Goal: Navigation & Orientation: Find specific page/section

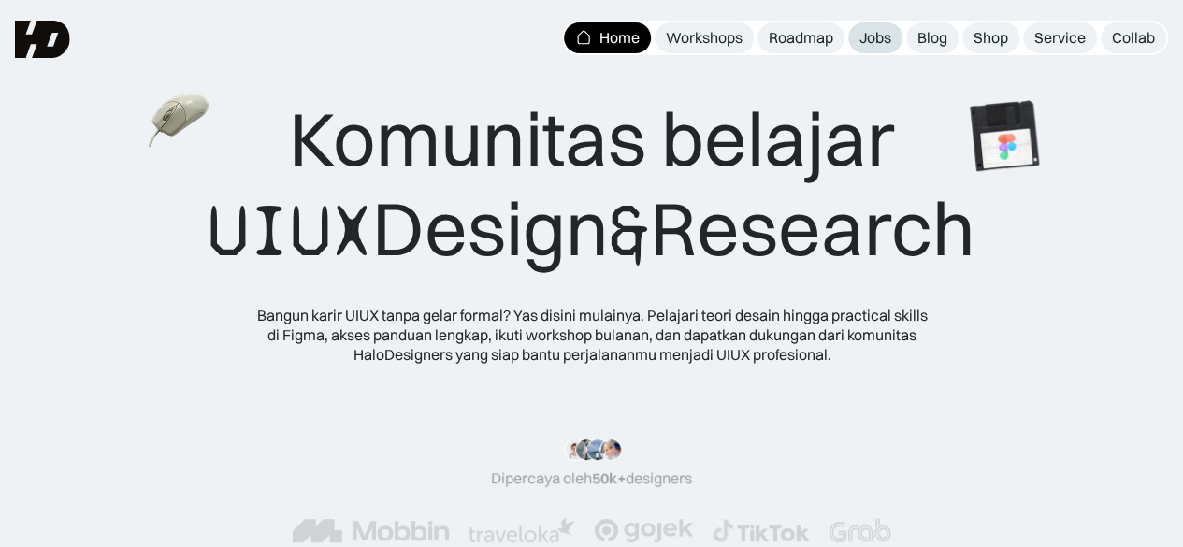
click at [879, 40] on div "Jobs" at bounding box center [876, 38] width 32 height 20
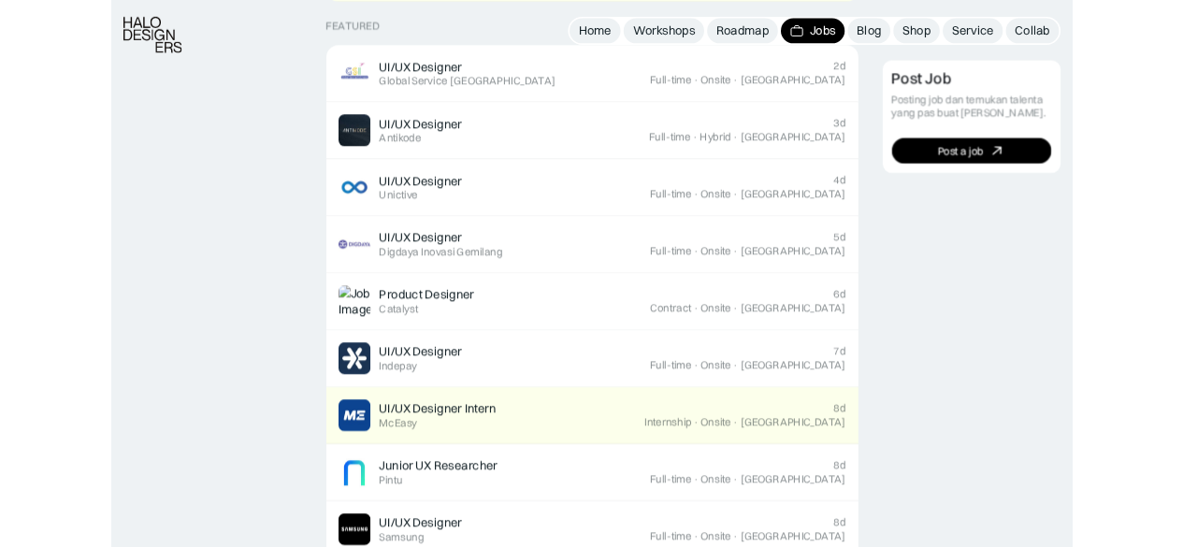
scroll to position [742, 0]
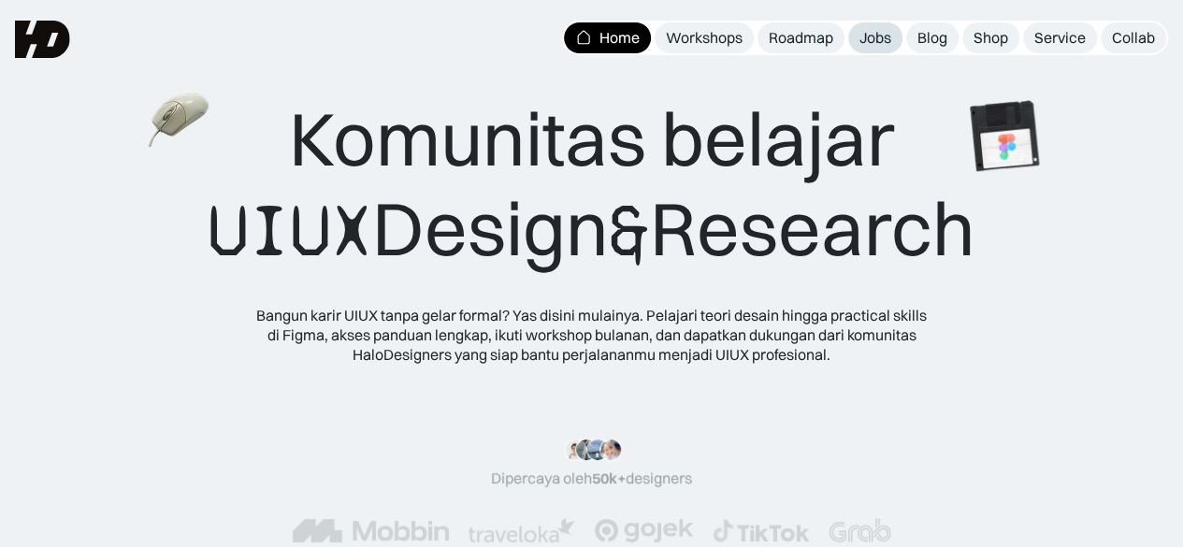
click at [879, 42] on div "Jobs" at bounding box center [876, 38] width 32 height 20
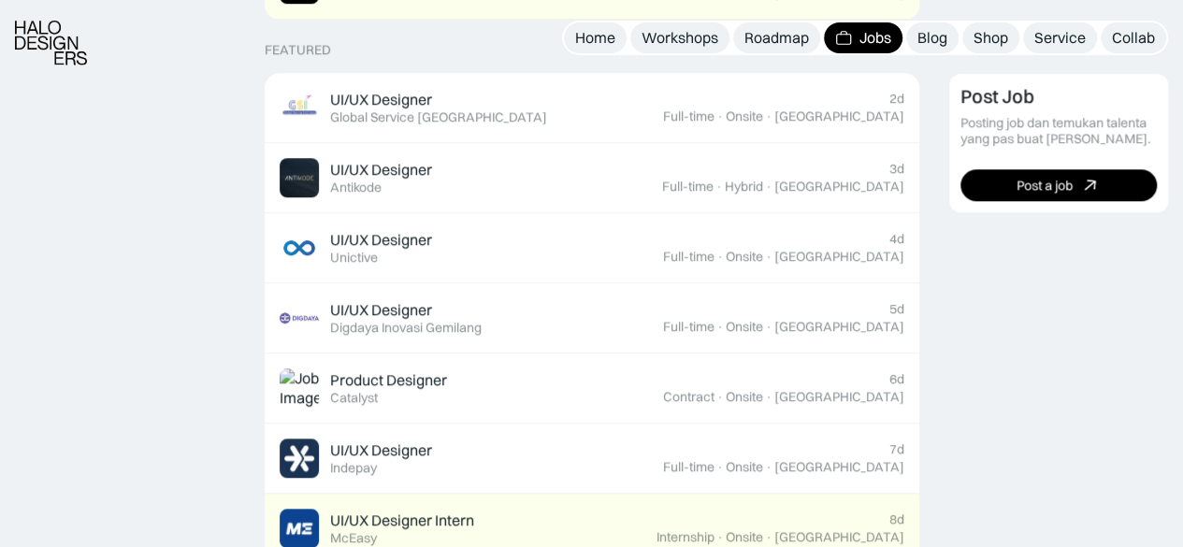
scroll to position [742, 0]
